Goal: Task Accomplishment & Management: Manage account settings

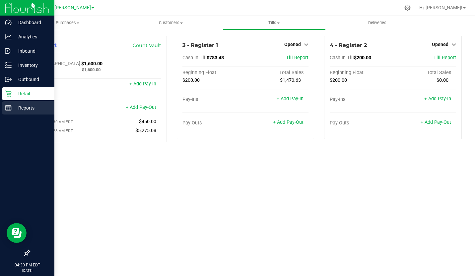
click at [12, 106] on p "Reports" at bounding box center [32, 108] width 40 height 8
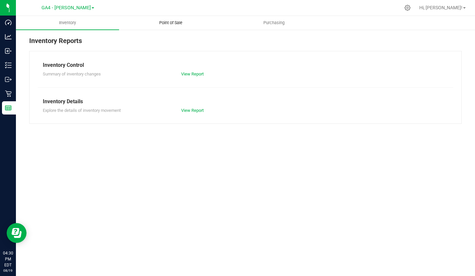
click at [174, 27] on uib-tab-heading "Point of Sale" at bounding box center [170, 22] width 102 height 13
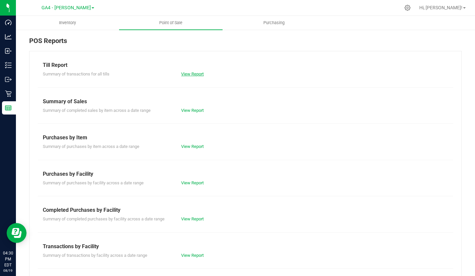
click at [192, 72] on link "View Report" at bounding box center [192, 74] width 23 height 5
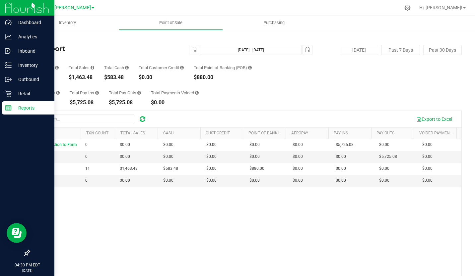
click at [12, 109] on p "Reports" at bounding box center [32, 108] width 40 height 8
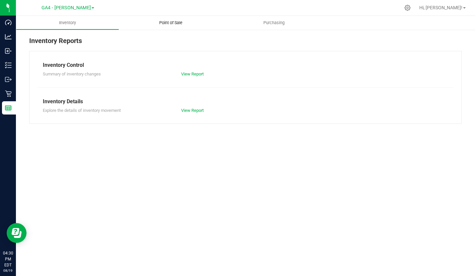
click at [174, 21] on span "Point of Sale" at bounding box center [170, 23] width 41 height 6
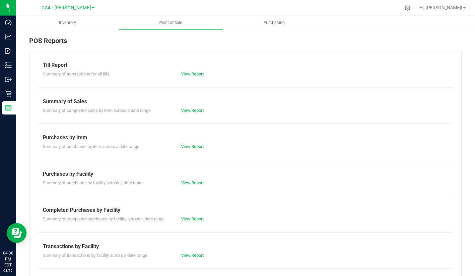
click at [188, 219] on link "View Report" at bounding box center [192, 219] width 23 height 5
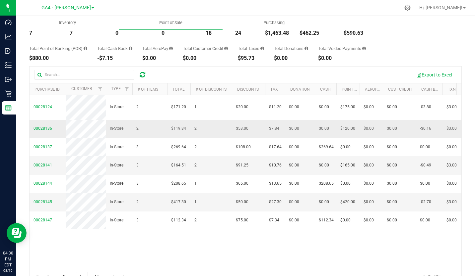
scroll to position [60, 0]
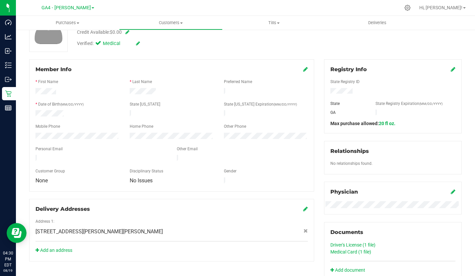
click at [350, 244] on link "Driver's License (1 file)" at bounding box center [352, 245] width 45 height 5
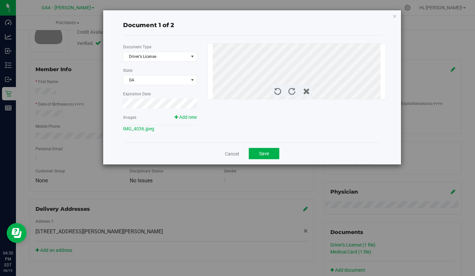
click at [392, 16] on div "Document 1 of 2 Document Type Driver's License 1 State GA Expiration Date Image…" at bounding box center [252, 87] width 298 height 154
click at [394, 15] on icon "button" at bounding box center [394, 16] width 5 height 8
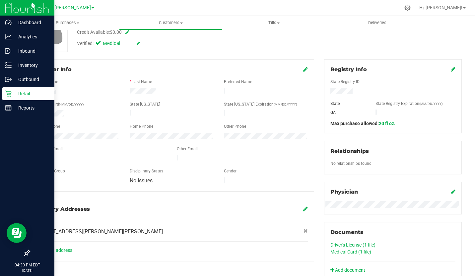
click at [28, 6] on img at bounding box center [27, 8] width 44 height 16
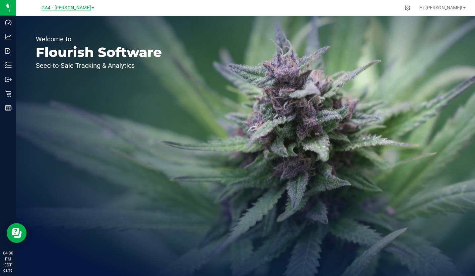
click at [72, 6] on span "GA4 - [PERSON_NAME]" at bounding box center [65, 8] width 49 height 6
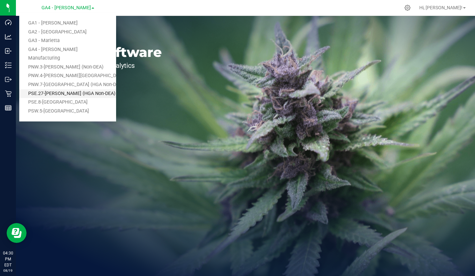
click at [64, 93] on link "PSE.27-[PERSON_NAME] (HGA Non-DEA)" at bounding box center [67, 93] width 97 height 9
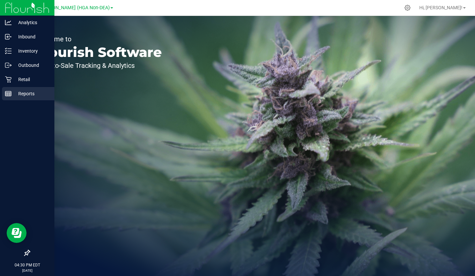
click at [30, 95] on p "Reports" at bounding box center [32, 94] width 40 height 8
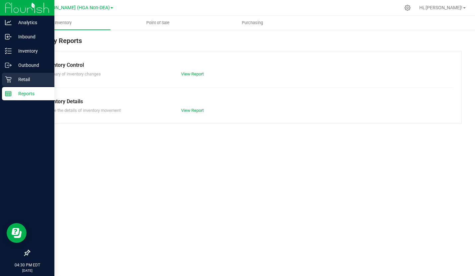
click at [14, 81] on p "Retail" at bounding box center [32, 80] width 40 height 8
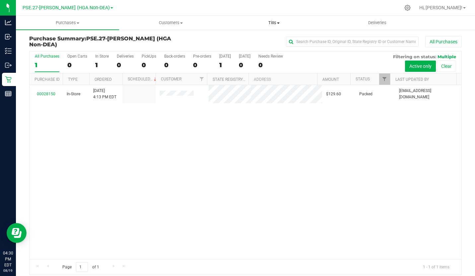
click at [270, 22] on span "Tills" at bounding box center [274, 23] width 102 height 6
click at [254, 37] on span "Manage tills" at bounding box center [244, 40] width 45 height 6
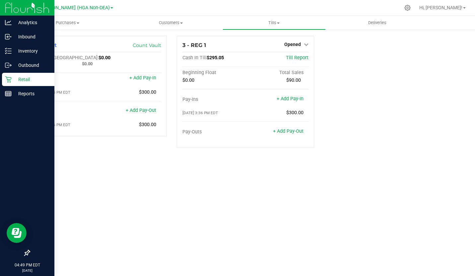
click at [20, 77] on p "Retail" at bounding box center [32, 80] width 40 height 8
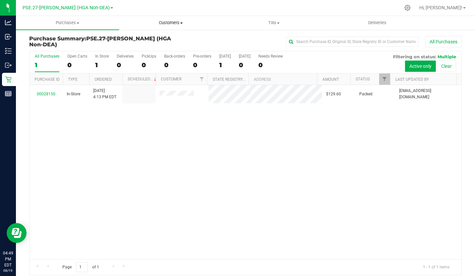
click at [177, 21] on span "Customers" at bounding box center [170, 23] width 102 height 6
click at [162, 55] on span "All physicians" at bounding box center [143, 56] width 48 height 6
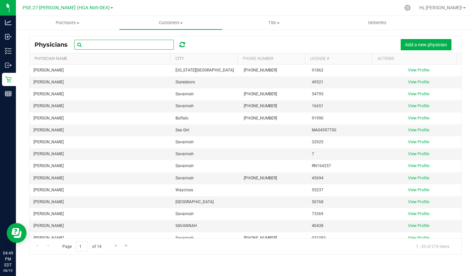
click at [123, 44] on input "text" at bounding box center [123, 45] width 99 height 10
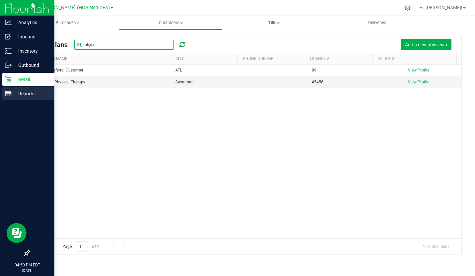
type input "physi"
click at [28, 91] on p "Reports" at bounding box center [32, 94] width 40 height 8
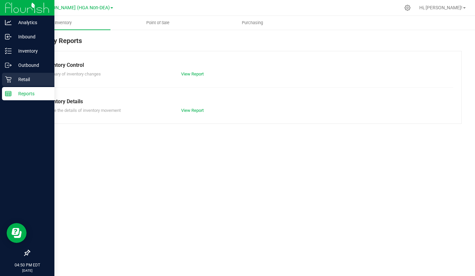
click at [12, 81] on p "Retail" at bounding box center [32, 80] width 40 height 8
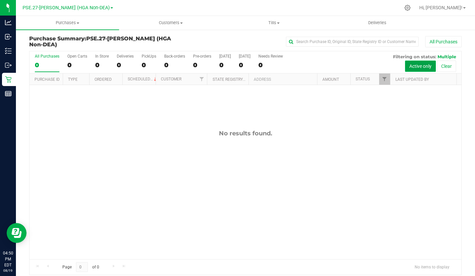
click at [420, 66] on button "Active only" at bounding box center [420, 66] width 31 height 11
click at [438, 39] on button "All Purchases" at bounding box center [443, 41] width 36 height 11
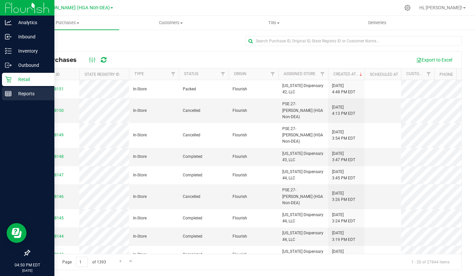
click at [34, 89] on div "Reports" at bounding box center [28, 93] width 52 height 13
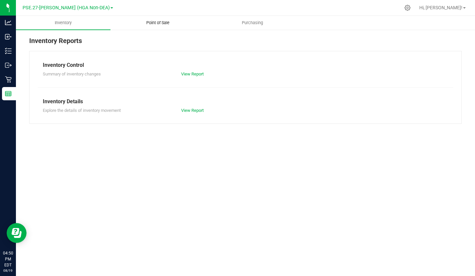
click at [162, 22] on span "Point of Sale" at bounding box center [157, 23] width 41 height 6
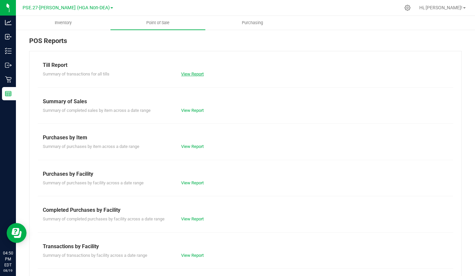
click at [184, 73] on link "View Report" at bounding box center [192, 74] width 23 height 5
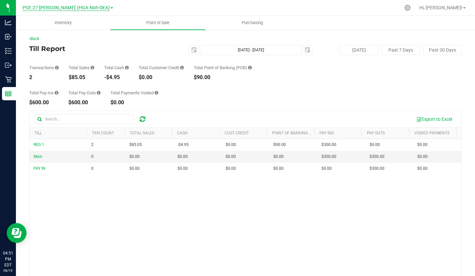
click at [97, 9] on span "PSE.27-[PERSON_NAME] (HGA Non-DEA)" at bounding box center [66, 8] width 87 height 6
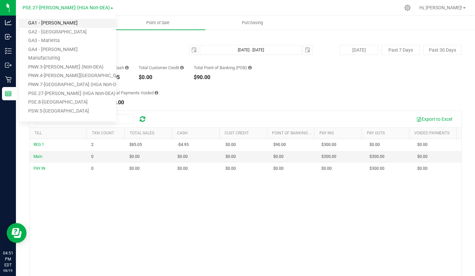
click at [59, 23] on link "GA1 - [PERSON_NAME]" at bounding box center [67, 23] width 97 height 9
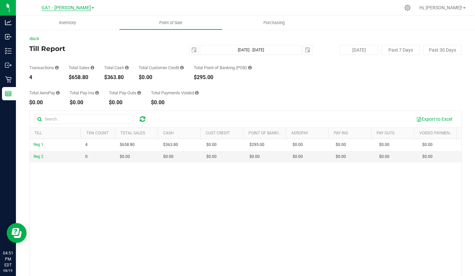
click at [75, 7] on span "GA1 - [PERSON_NAME]" at bounding box center [65, 8] width 49 height 6
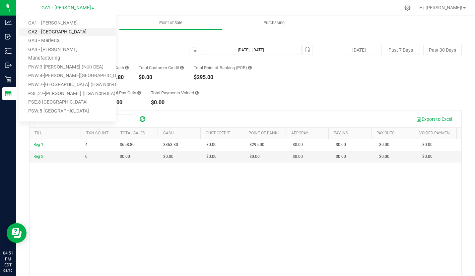
click at [61, 33] on link "GA2 - [GEOGRAPHIC_DATA]" at bounding box center [67, 32] width 97 height 9
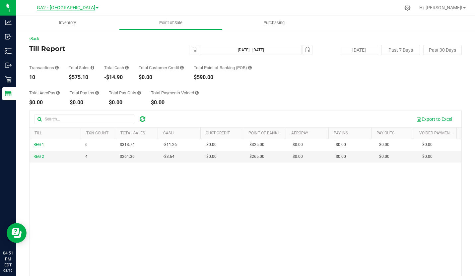
click at [82, 8] on span "GA2 - [GEOGRAPHIC_DATA]" at bounding box center [66, 8] width 58 height 6
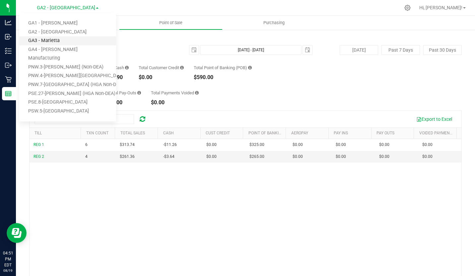
click at [62, 42] on link "GA3 - Marietta" at bounding box center [67, 40] width 97 height 9
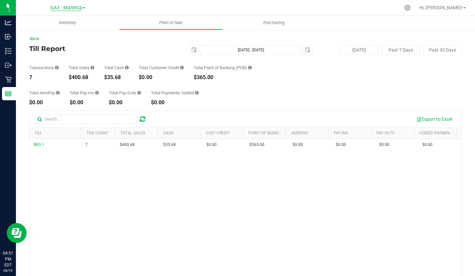
click at [76, 10] on span "GA3 - Marietta" at bounding box center [65, 8] width 31 height 6
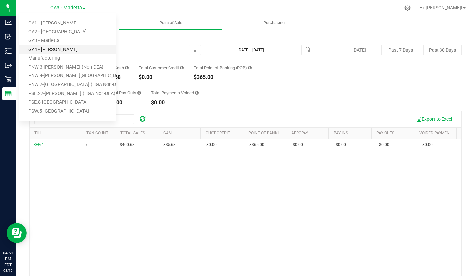
click at [61, 47] on link "GA4 - [PERSON_NAME]" at bounding box center [67, 49] width 97 height 9
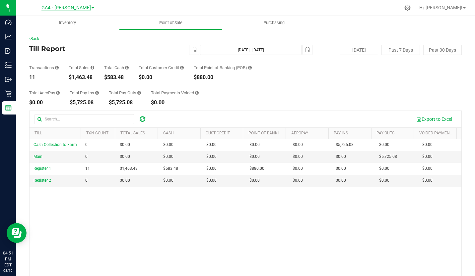
click at [71, 7] on span "GA4 - [PERSON_NAME]" at bounding box center [65, 8] width 49 height 6
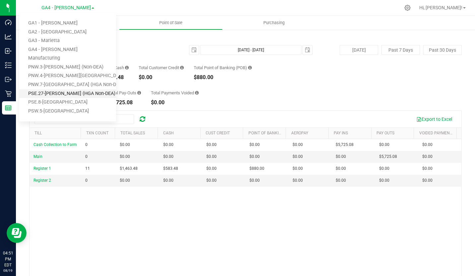
click at [60, 92] on link "PSE.27-[PERSON_NAME] (HGA Non-DEA)" at bounding box center [67, 93] width 97 height 9
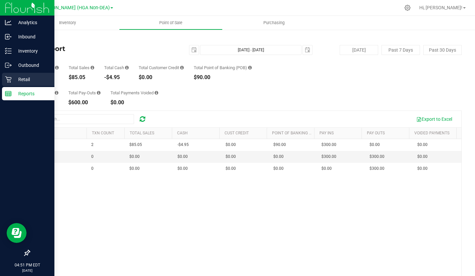
click at [25, 83] on p "Retail" at bounding box center [32, 80] width 40 height 8
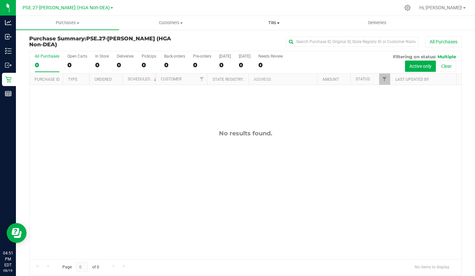
click at [272, 21] on span "Tills" at bounding box center [274, 23] width 102 height 6
click at [246, 37] on span "Manage tills" at bounding box center [244, 40] width 45 height 6
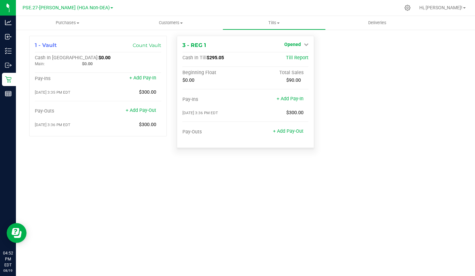
click at [297, 45] on span "Opened" at bounding box center [292, 44] width 17 height 5
click at [292, 57] on link "Close Till" at bounding box center [293, 58] width 18 height 5
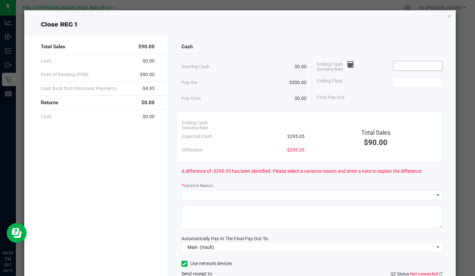
click at [393, 67] on input at bounding box center [417, 65] width 49 height 9
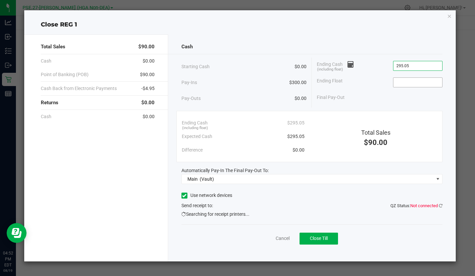
type input "$295.05"
click at [410, 82] on input at bounding box center [417, 82] width 49 height 9
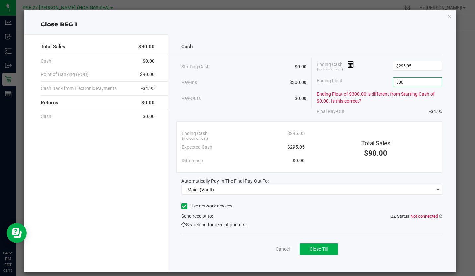
type input "$300.00"
click at [374, 104] on div "Ending Float of $300.00 is different from Starting Cash of $0.00. Is this corre…" at bounding box center [378, 98] width 125 height 14
click at [447, 18] on icon "button" at bounding box center [449, 16] width 5 height 8
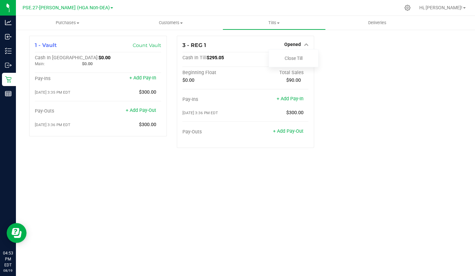
click at [330, 62] on div "1 - Vault Count Vault Cash In Vault: $0.00 Main: $0.00 Pay-Ins + Add Pay-In 08/…" at bounding box center [245, 95] width 442 height 118
click at [308, 11] on div at bounding box center [259, 7] width 281 height 13
click at [294, 59] on link "Close Till" at bounding box center [293, 58] width 18 height 5
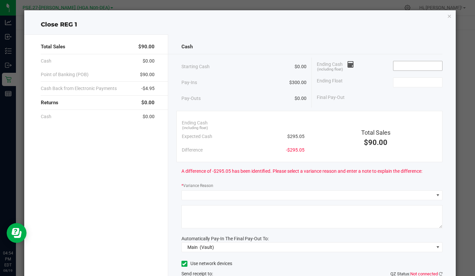
click at [394, 66] on input at bounding box center [417, 65] width 49 height 9
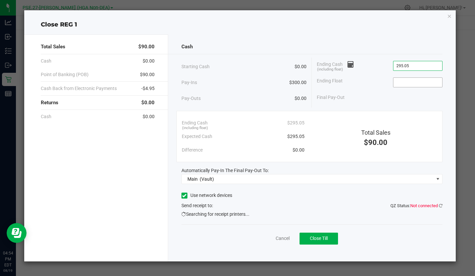
type input "$295.05"
click at [405, 83] on input at bounding box center [417, 82] width 49 height 9
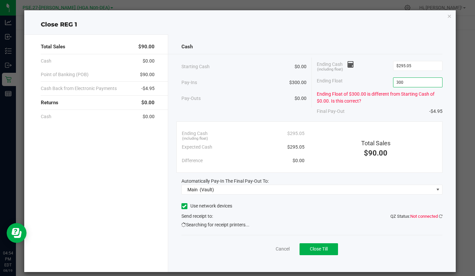
type input "$300.00"
click at [390, 40] on div "Cash" at bounding box center [311, 47] width 261 height 14
click at [184, 206] on icon at bounding box center [184, 206] width 4 height 0
click at [0, 0] on input "Use network devices" at bounding box center [0, 0] width 0 height 0
click at [447, 16] on icon "button" at bounding box center [449, 16] width 5 height 8
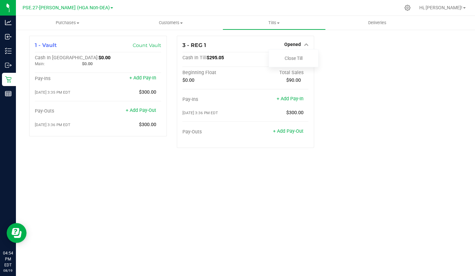
click at [298, 3] on div at bounding box center [259, 7] width 281 height 13
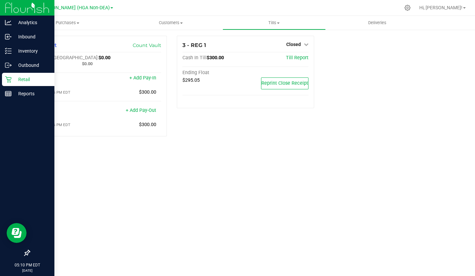
click at [16, 8] on img at bounding box center [27, 8] width 44 height 16
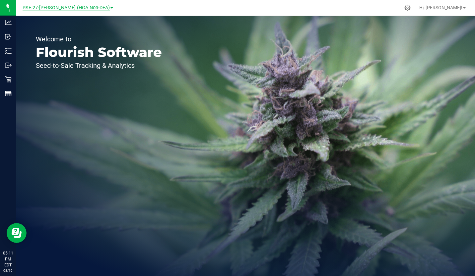
click at [63, 7] on span "PSE.27-[PERSON_NAME] (HGA Non-DEA)" at bounding box center [66, 8] width 87 height 6
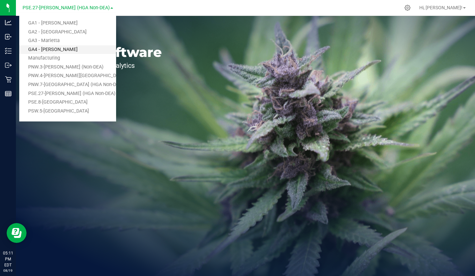
click at [55, 53] on link "GA4 - [PERSON_NAME]" at bounding box center [67, 49] width 97 height 9
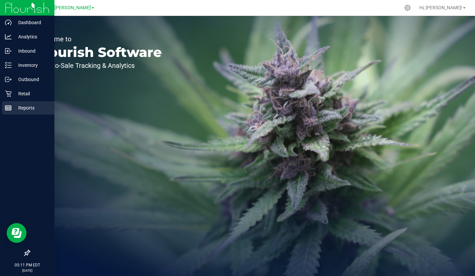
click at [20, 113] on div "Reports" at bounding box center [28, 107] width 52 height 13
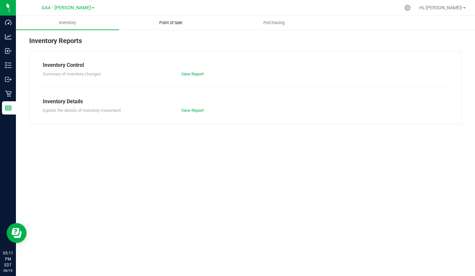
click at [168, 25] on span "Point of Sale" at bounding box center [170, 23] width 41 height 6
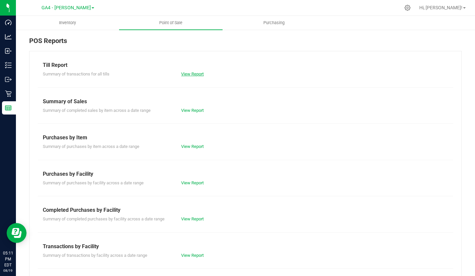
click at [189, 75] on link "View Report" at bounding box center [192, 74] width 23 height 5
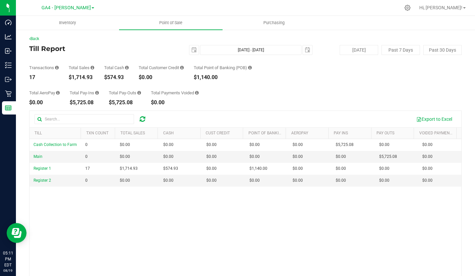
click at [91, 8] on span at bounding box center [92, 7] width 3 height 1
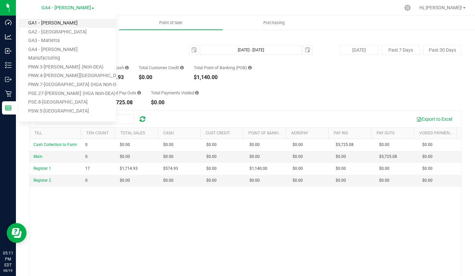
click at [65, 22] on link "GA1 - [PERSON_NAME]" at bounding box center [67, 23] width 97 height 9
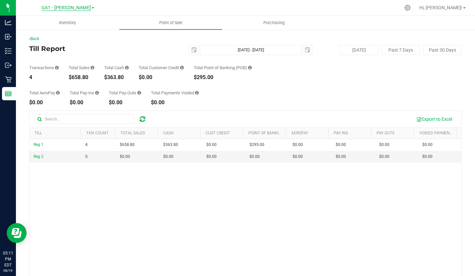
click at [77, 8] on span "GA1 - [PERSON_NAME]" at bounding box center [65, 8] width 49 height 6
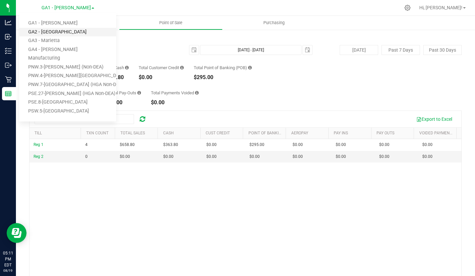
click at [65, 31] on link "GA2 - [GEOGRAPHIC_DATA]" at bounding box center [67, 32] width 97 height 9
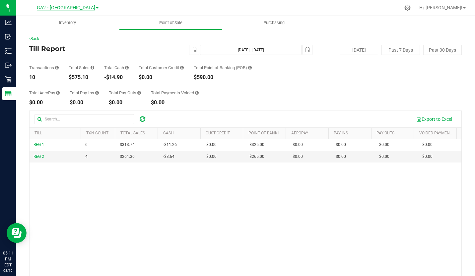
click at [77, 8] on span "GA2 - [GEOGRAPHIC_DATA]" at bounding box center [66, 8] width 58 height 6
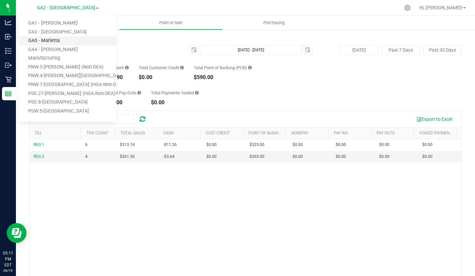
click at [62, 40] on link "GA3 - Marietta" at bounding box center [67, 40] width 97 height 9
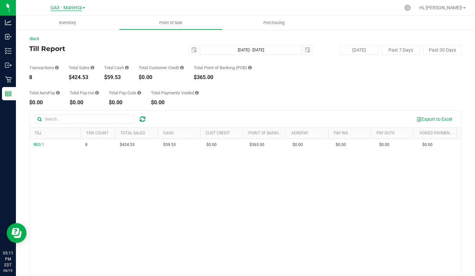
click at [74, 7] on span "GA3 - Marietta" at bounding box center [65, 8] width 31 height 6
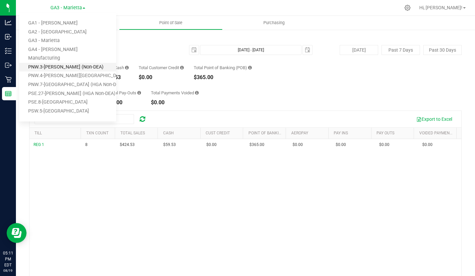
click at [56, 65] on link "PNW.3-[PERSON_NAME] (Non-DEA)" at bounding box center [67, 67] width 97 height 9
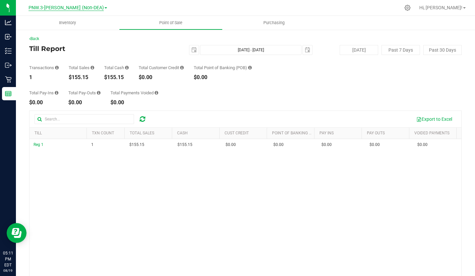
click at [77, 7] on span "PNW.3-[PERSON_NAME] (Non-DEA)" at bounding box center [65, 8] width 75 height 6
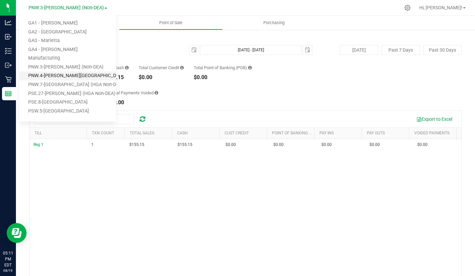
click at [66, 73] on link "PNW.4-[PERSON_NAME][GEOGRAPHIC_DATA] (AAH Non-DEA)" at bounding box center [67, 76] width 97 height 9
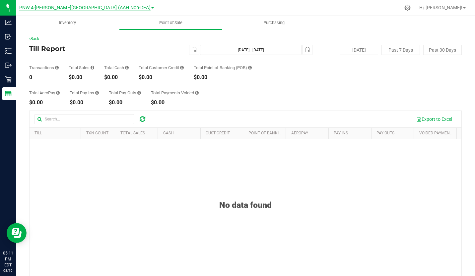
click at [71, 10] on span "PNW.4-[PERSON_NAME][GEOGRAPHIC_DATA] (AAH Non-DEA)" at bounding box center [84, 8] width 131 height 6
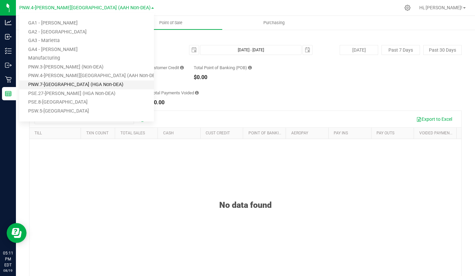
click at [63, 82] on link "PNW.7-[GEOGRAPHIC_DATA] (HGA Non-DEA)" at bounding box center [86, 85] width 135 height 9
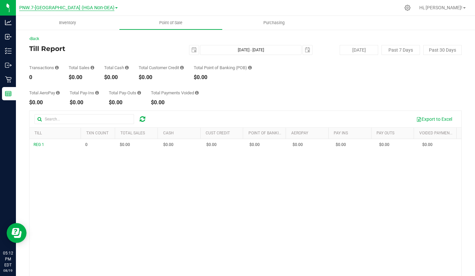
click at [79, 7] on span "PNW.7-[GEOGRAPHIC_DATA] (HGA Non-DEA)" at bounding box center [66, 8] width 95 height 6
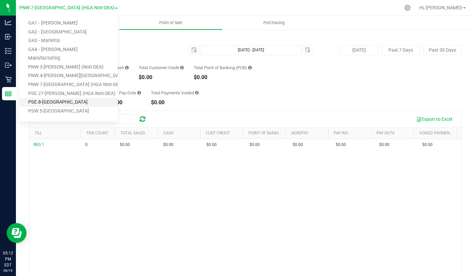
click at [62, 101] on link "PSE.8-[GEOGRAPHIC_DATA]" at bounding box center [68, 102] width 98 height 9
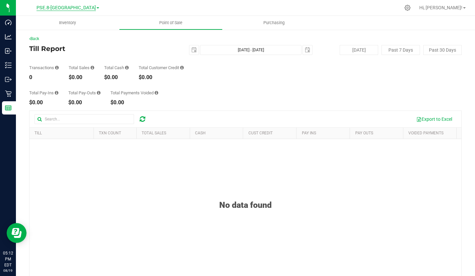
click at [73, 8] on span "PSE.8-[GEOGRAPHIC_DATA]" at bounding box center [65, 8] width 59 height 6
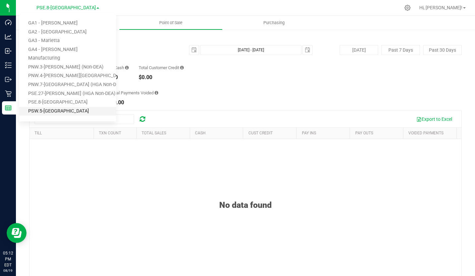
click at [56, 110] on link "PSW.5-[GEOGRAPHIC_DATA]" at bounding box center [67, 111] width 97 height 9
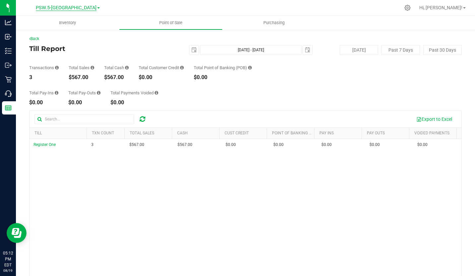
click at [58, 7] on span "PSW.5-[GEOGRAPHIC_DATA]" at bounding box center [66, 8] width 61 height 6
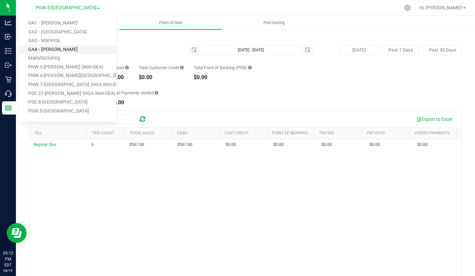
click at [56, 49] on link "GA4 - [PERSON_NAME]" at bounding box center [67, 49] width 97 height 9
